Goal: Find specific page/section: Find specific page/section

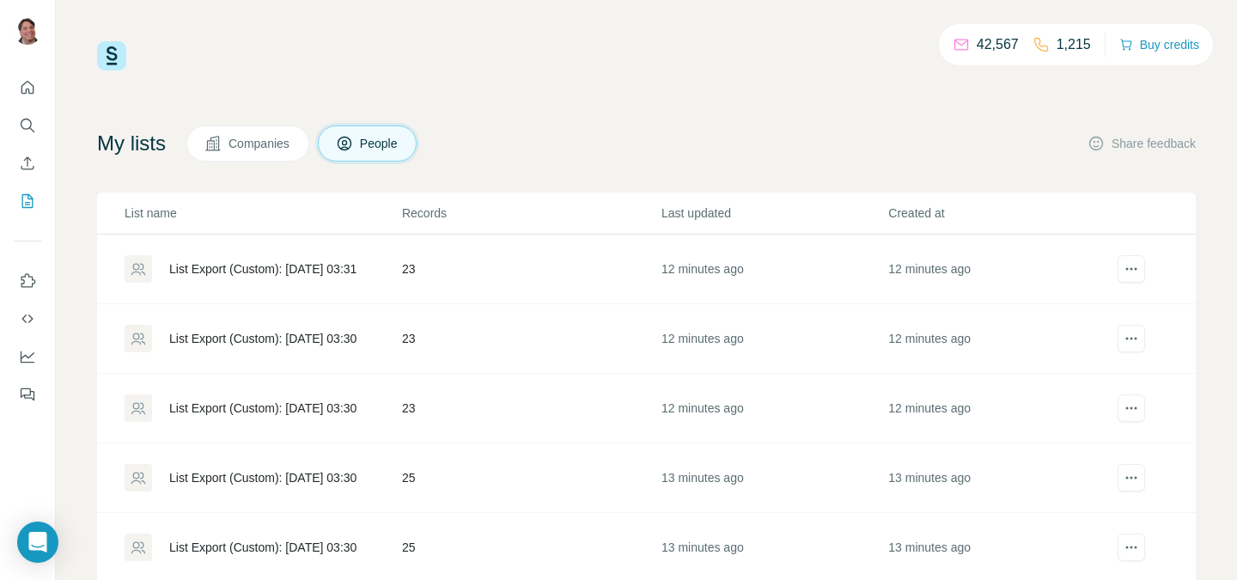
click at [395, 246] on td "List Export (Custom): [DATE] 03:31" at bounding box center [249, 269] width 304 height 70
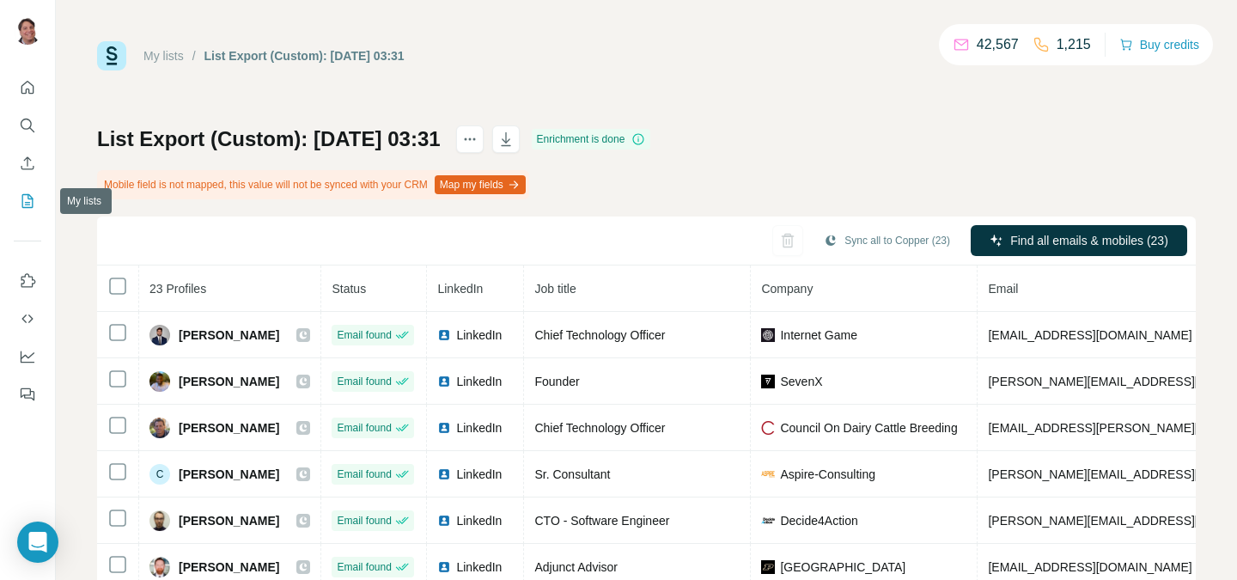
click at [27, 204] on icon "My lists" at bounding box center [29, 199] width 9 height 11
